Goal: Transaction & Acquisition: Subscribe to service/newsletter

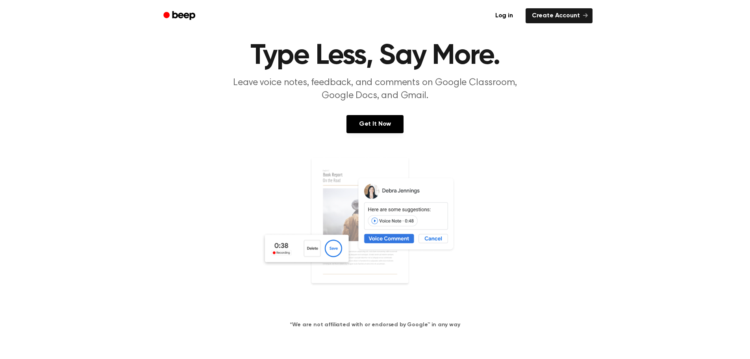
scroll to position [39, 0]
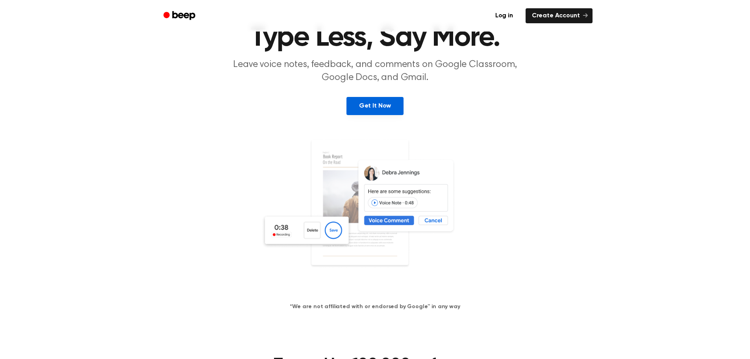
click at [392, 109] on link "Get It Now" at bounding box center [375, 106] width 57 height 18
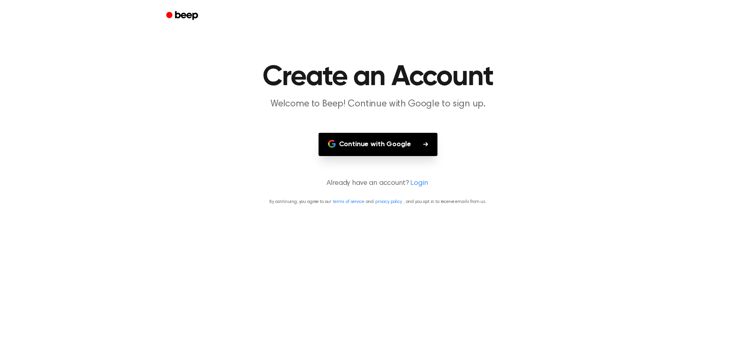
click at [417, 147] on button "Continue with Google" at bounding box center [378, 144] width 119 height 23
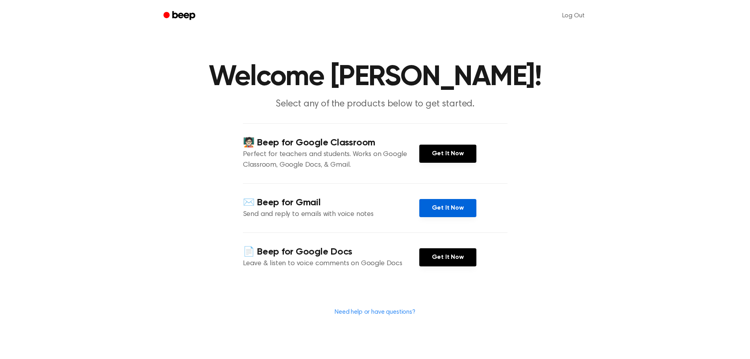
click at [458, 207] on link "Get It Now" at bounding box center [447, 208] width 57 height 18
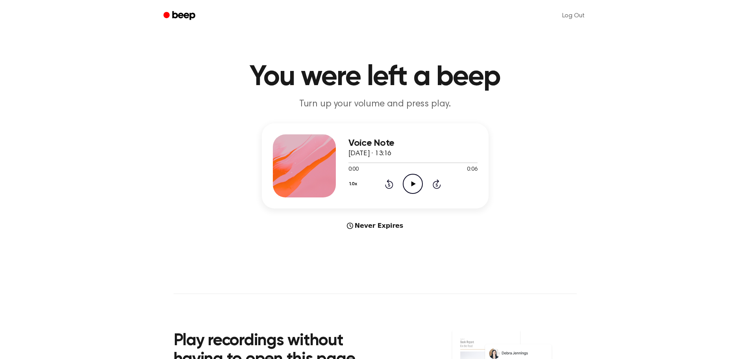
click at [412, 183] on icon at bounding box center [414, 183] width 4 height 5
click at [414, 186] on icon "Play Audio" at bounding box center [413, 184] width 20 height 20
click at [411, 182] on icon "Play Audio" at bounding box center [413, 184] width 20 height 20
click at [410, 184] on icon "Play Audio" at bounding box center [413, 184] width 20 height 20
